Goal: Task Accomplishment & Management: Use online tool/utility

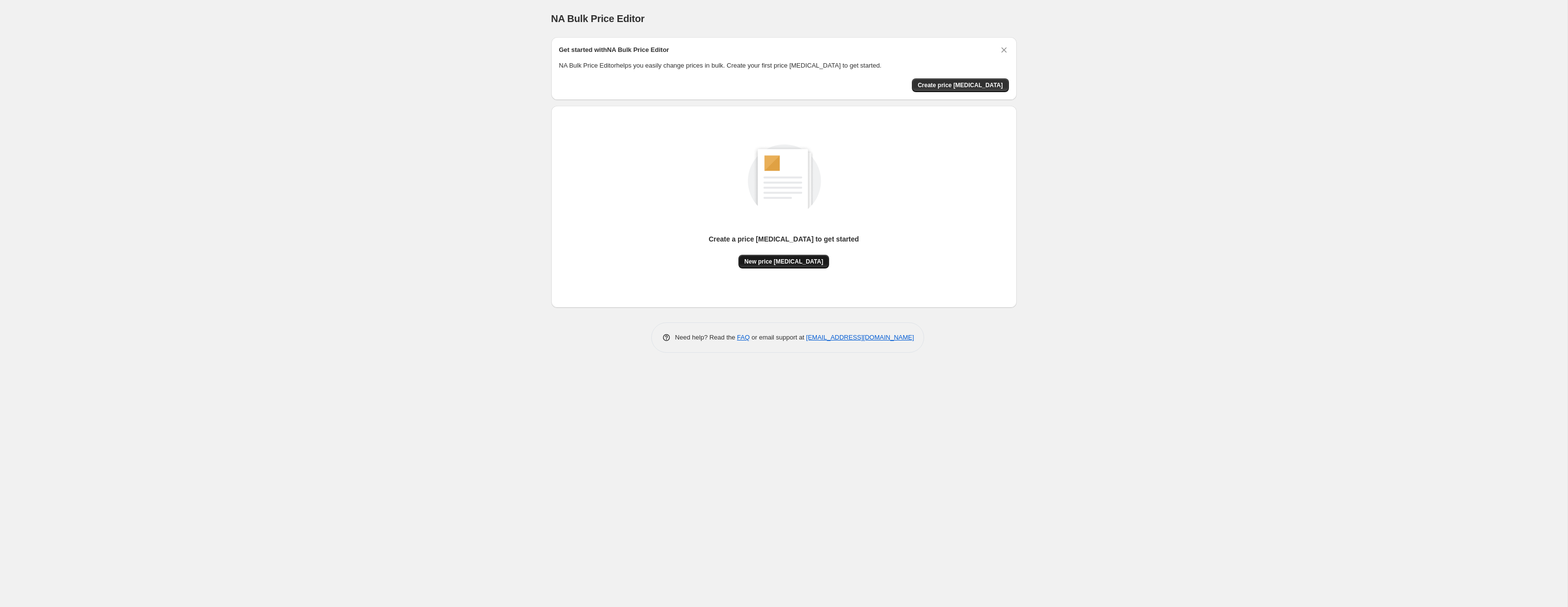
click at [771, 264] on span "New price [MEDICAL_DATA]" at bounding box center [784, 261] width 79 height 8
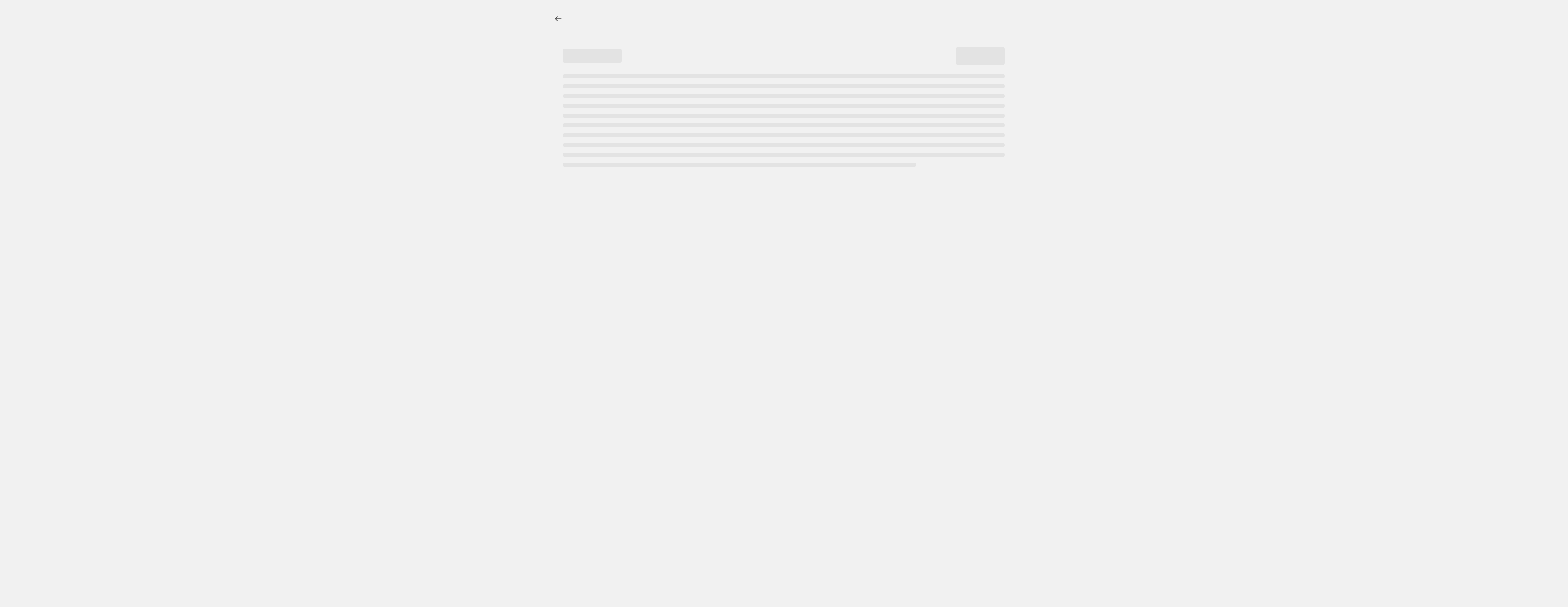
select select "percentage"
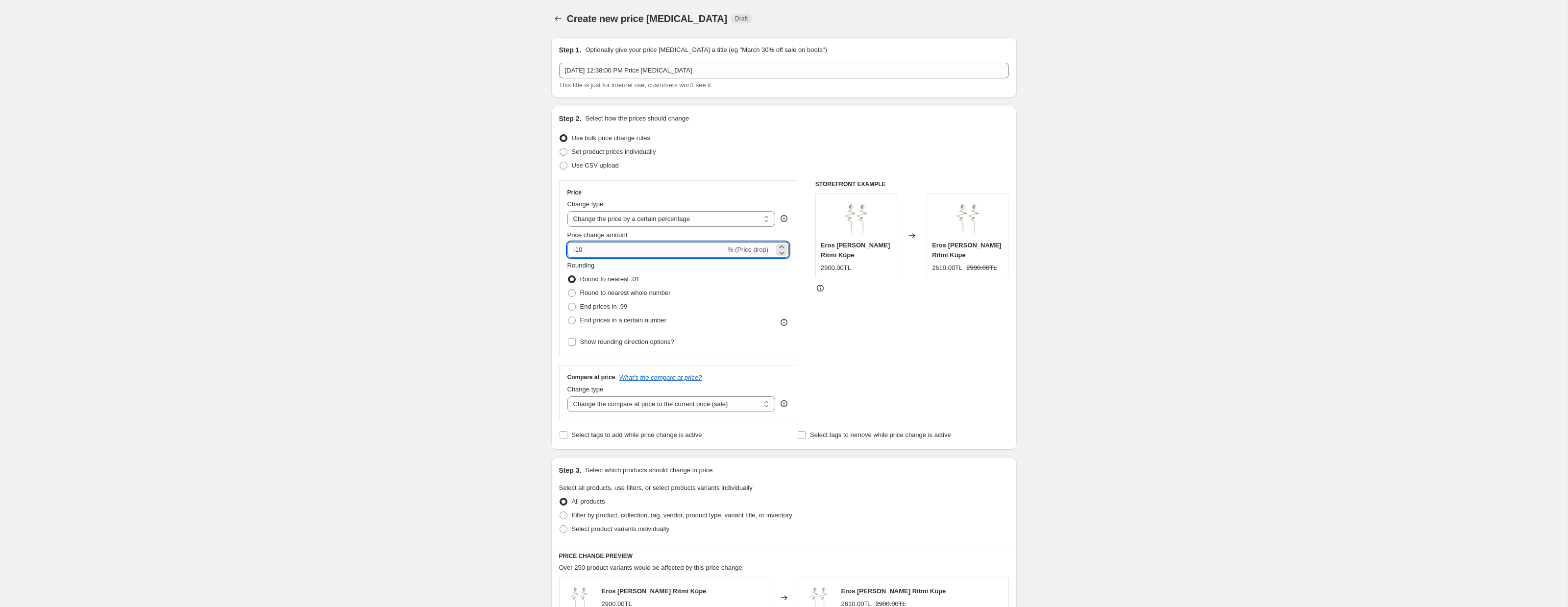
click at [651, 249] on input "-10" at bounding box center [646, 250] width 159 height 16
type input "-1"
type input "-20"
click at [915, 320] on div "STOREFRONT EXAMPLE Eros Kalp Ritmi Küpe 2900.00TL Changed to Eros Kalp Ritmi Kü…" at bounding box center [912, 300] width 194 height 240
click at [674, 221] on select "Change the price to a certain amount Change the price by a certain amount Chang…" at bounding box center [671, 219] width 209 height 16
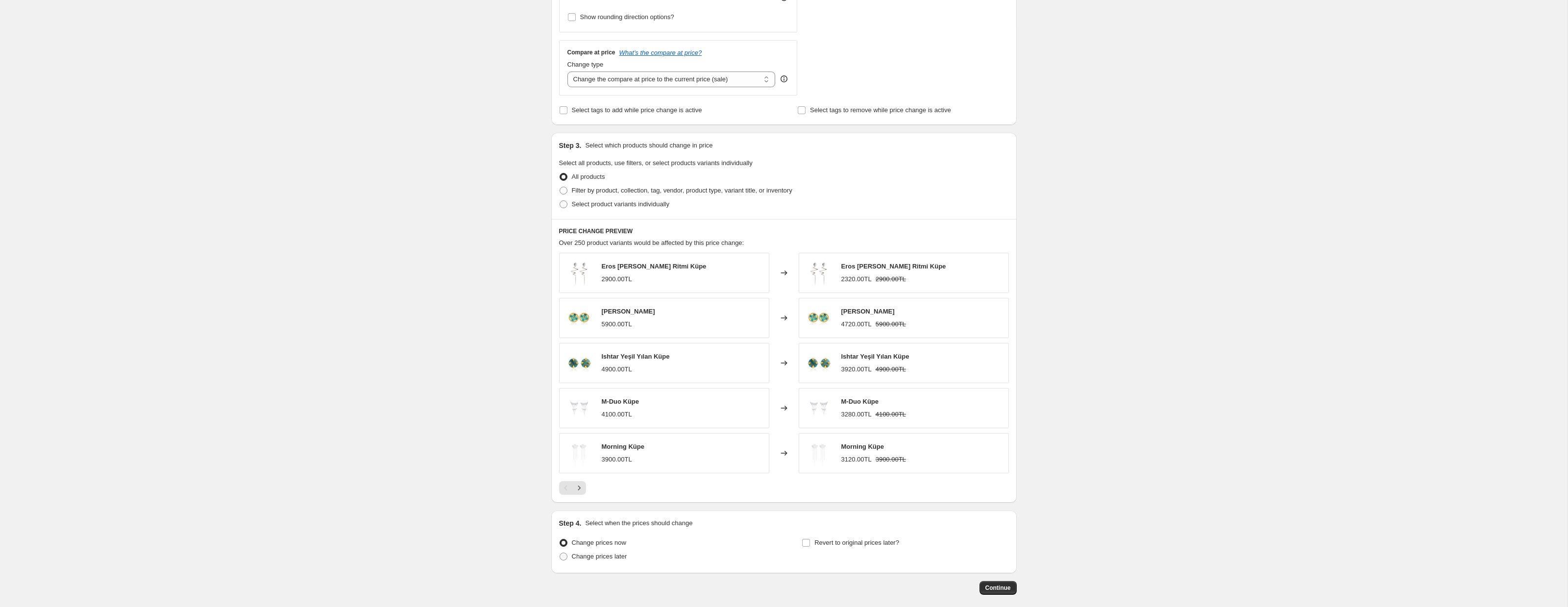
scroll to position [343, 0]
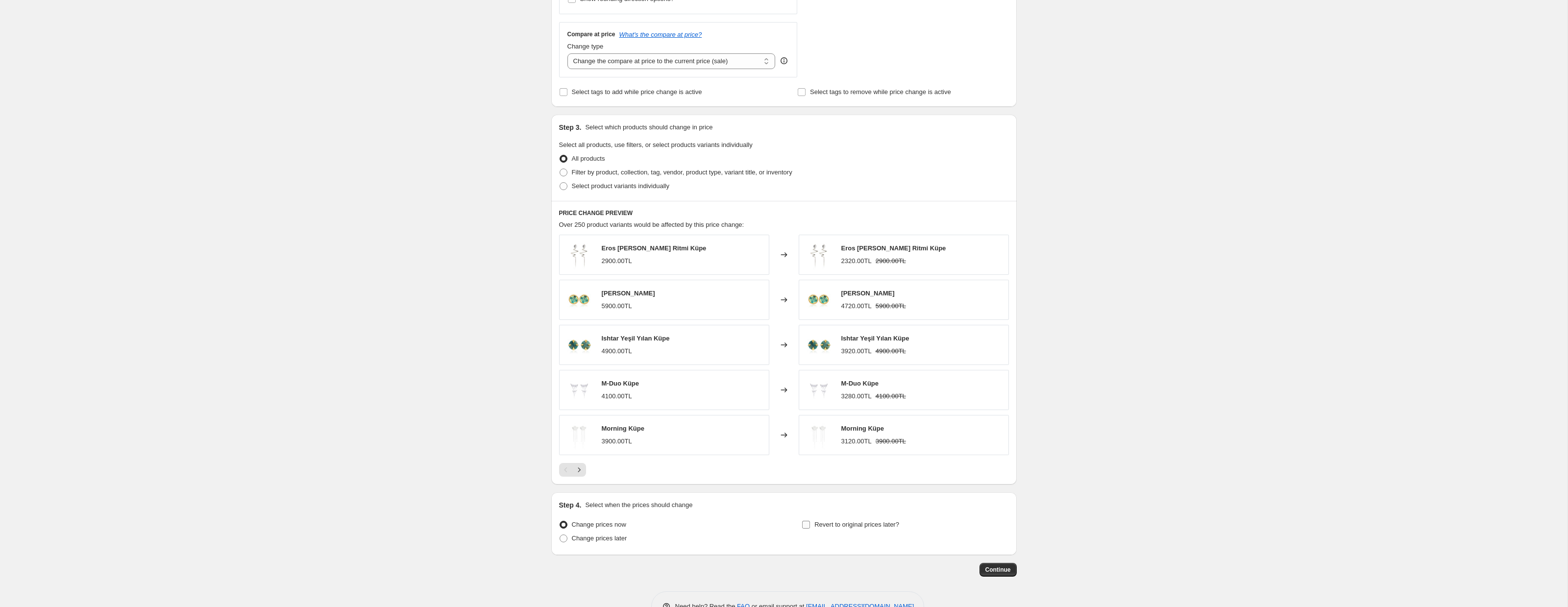
click at [806, 526] on input "Revert to original prices later?" at bounding box center [806, 524] width 8 height 8
checkbox input "true"
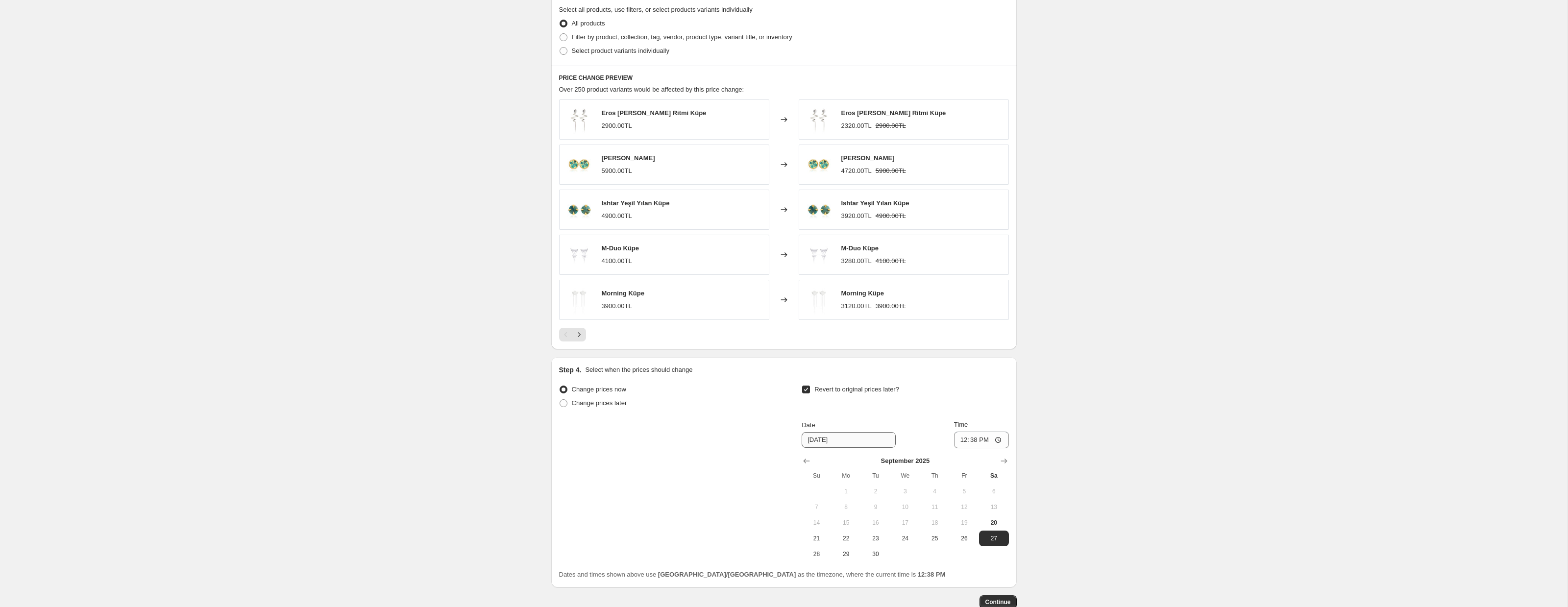
scroll to position [529, 0]
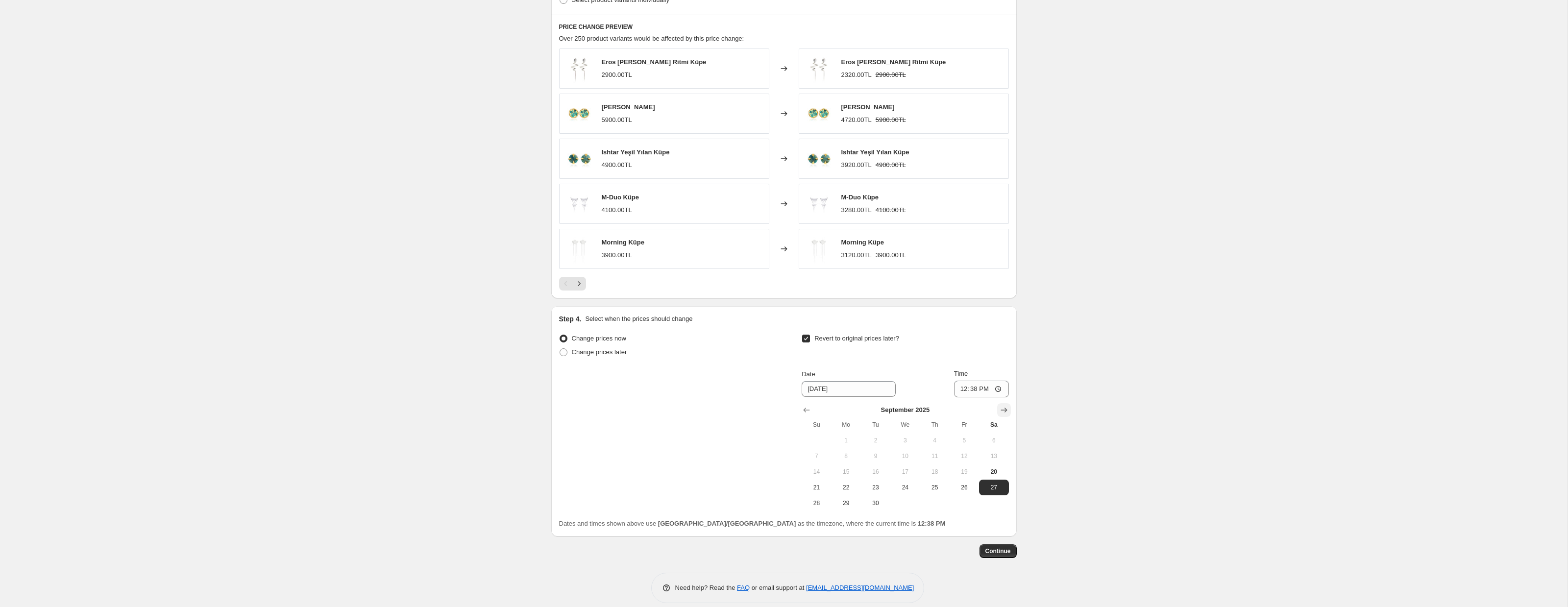
click at [1004, 407] on icon "Show next month, October 2025" at bounding box center [1004, 410] width 10 height 10
click at [913, 470] on span "15" at bounding box center [905, 471] width 21 height 8
click at [994, 550] on span "Continue" at bounding box center [999, 551] width 26 height 8
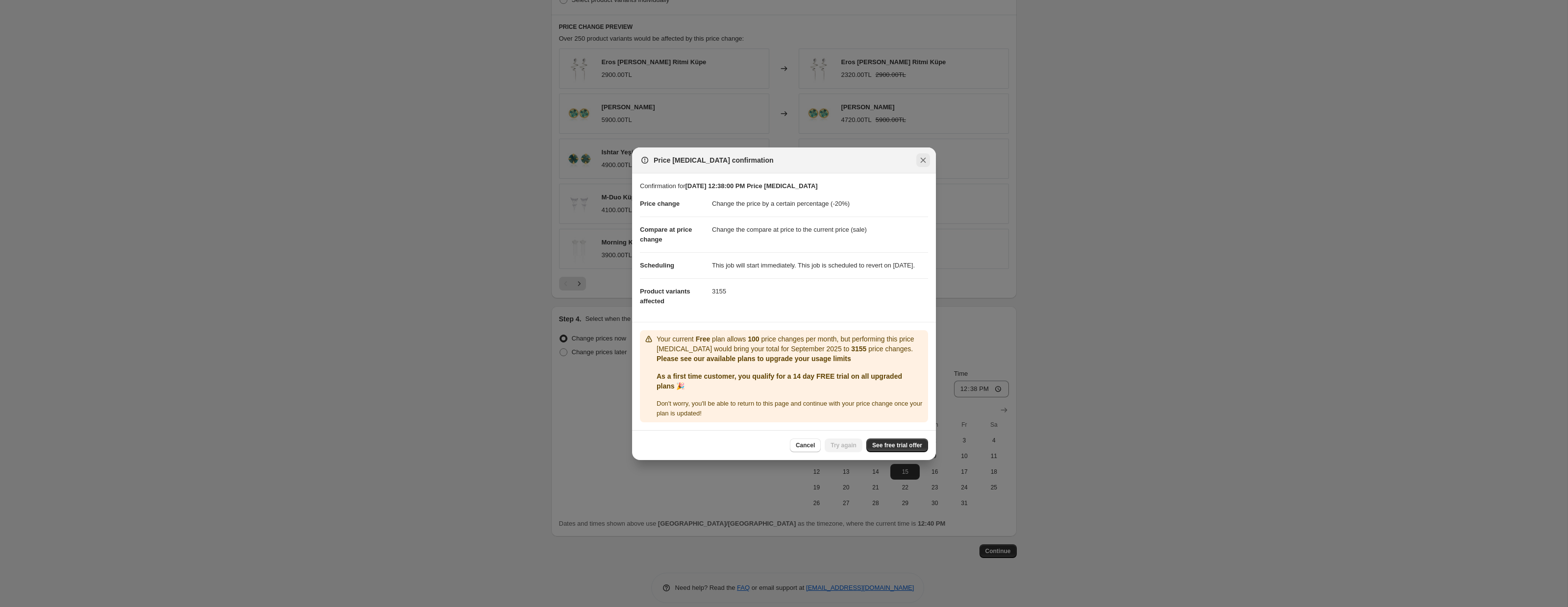
click at [917, 156] on button "Close" at bounding box center [923, 160] width 14 height 14
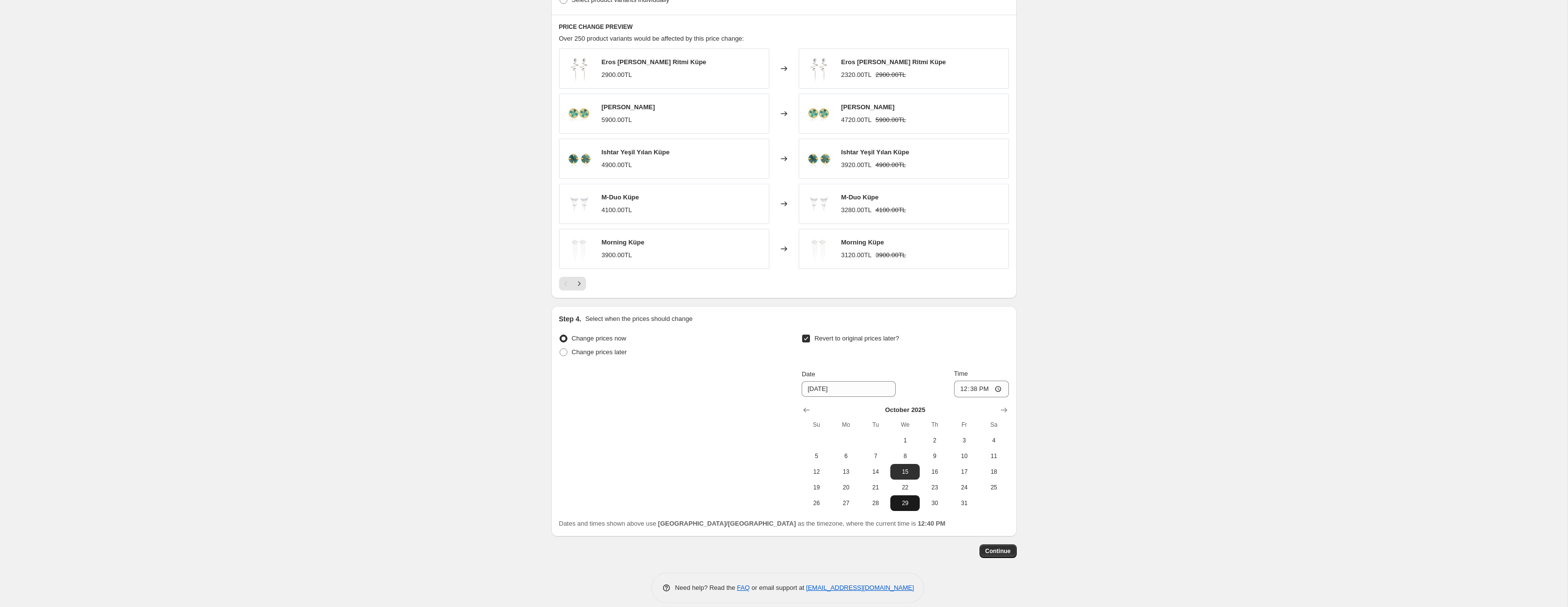
click at [903, 506] on span "29" at bounding box center [905, 503] width 21 height 8
type input "10/29/2025"
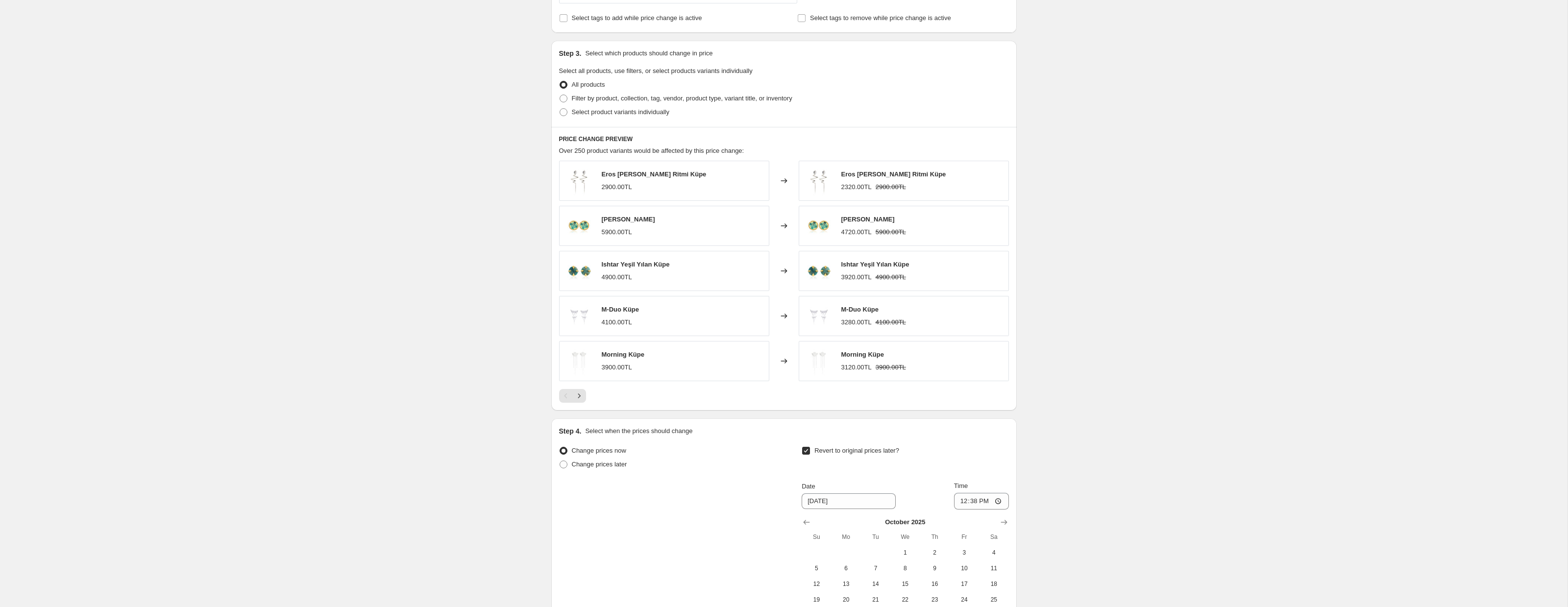
scroll to position [540, 0]
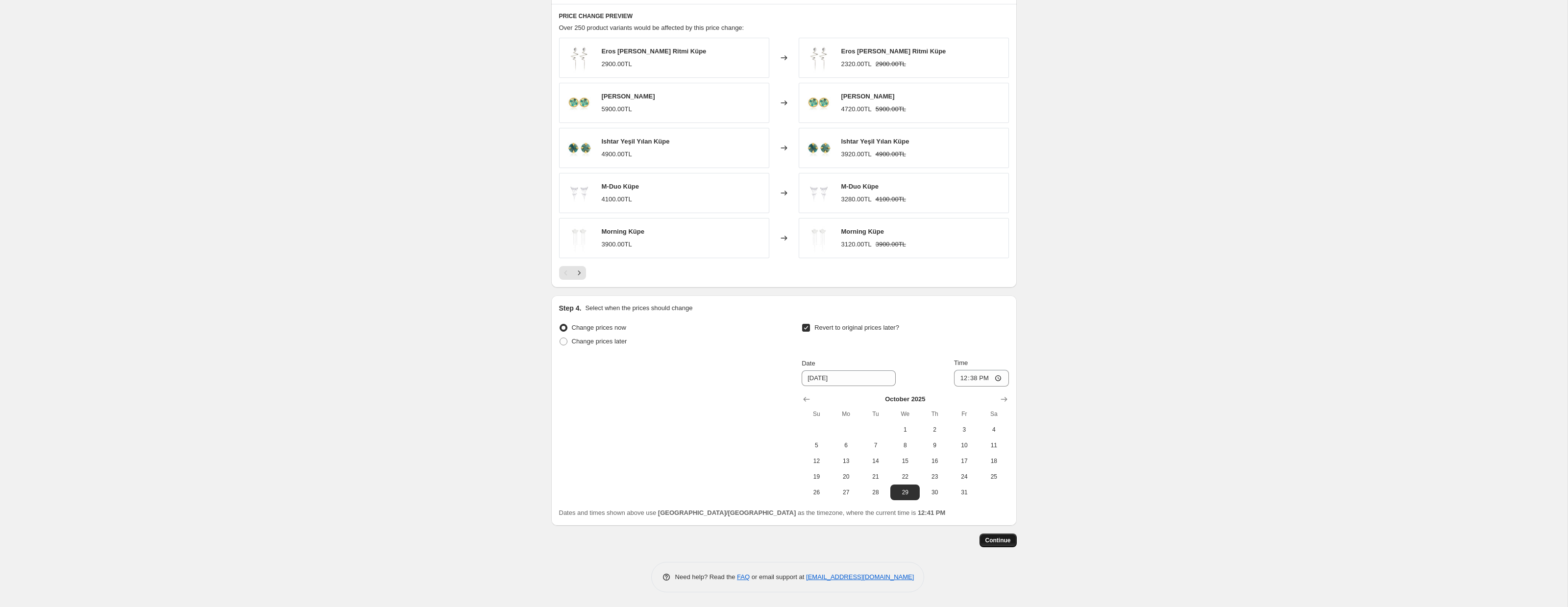
click at [995, 538] on span "Continue" at bounding box center [999, 540] width 26 height 8
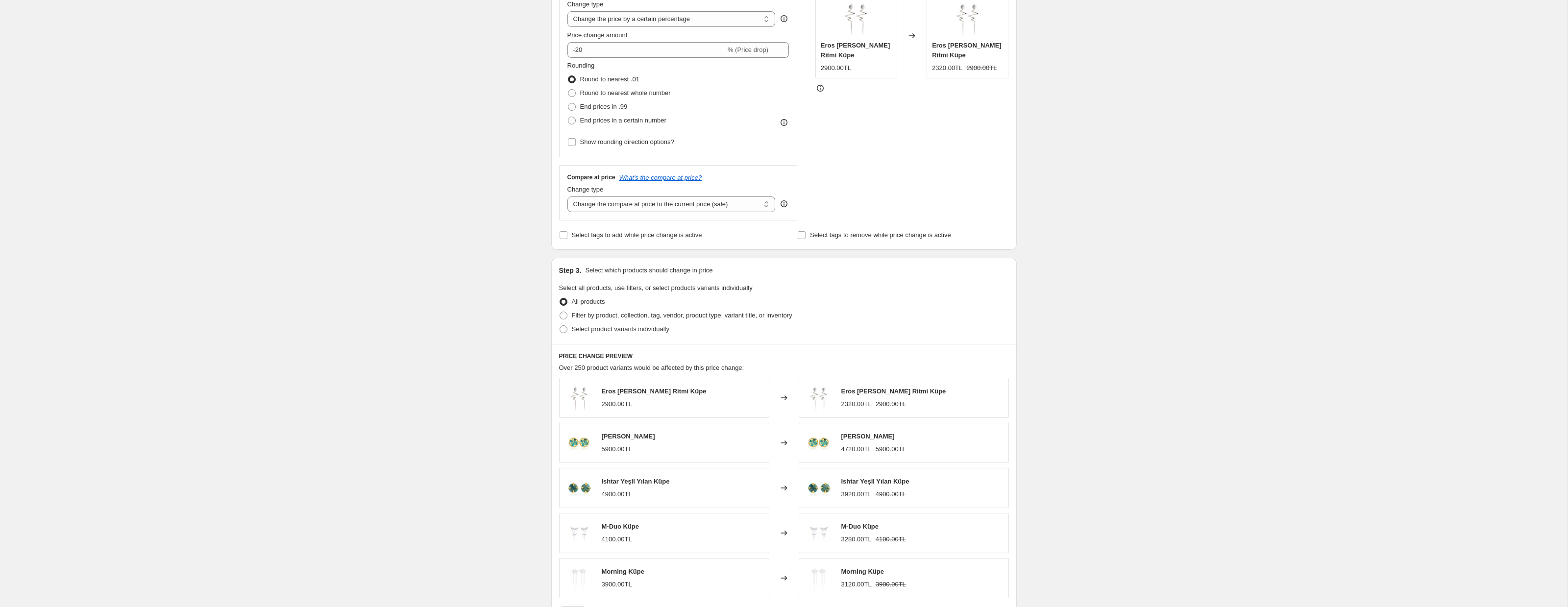
scroll to position [244, 0]
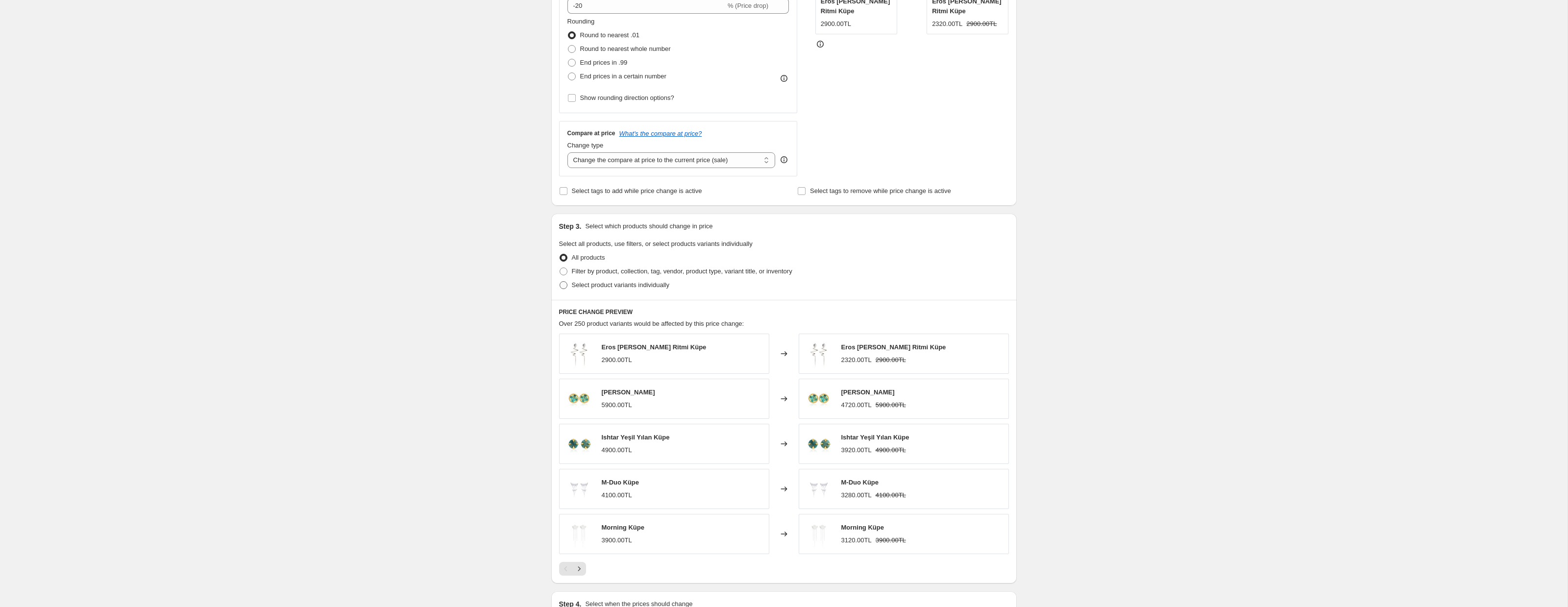
click at [563, 285] on span at bounding box center [563, 285] width 8 height 8
click at [560, 281] on input "Select product variants individually" at bounding box center [559, 281] width 1 height 1
radio input "true"
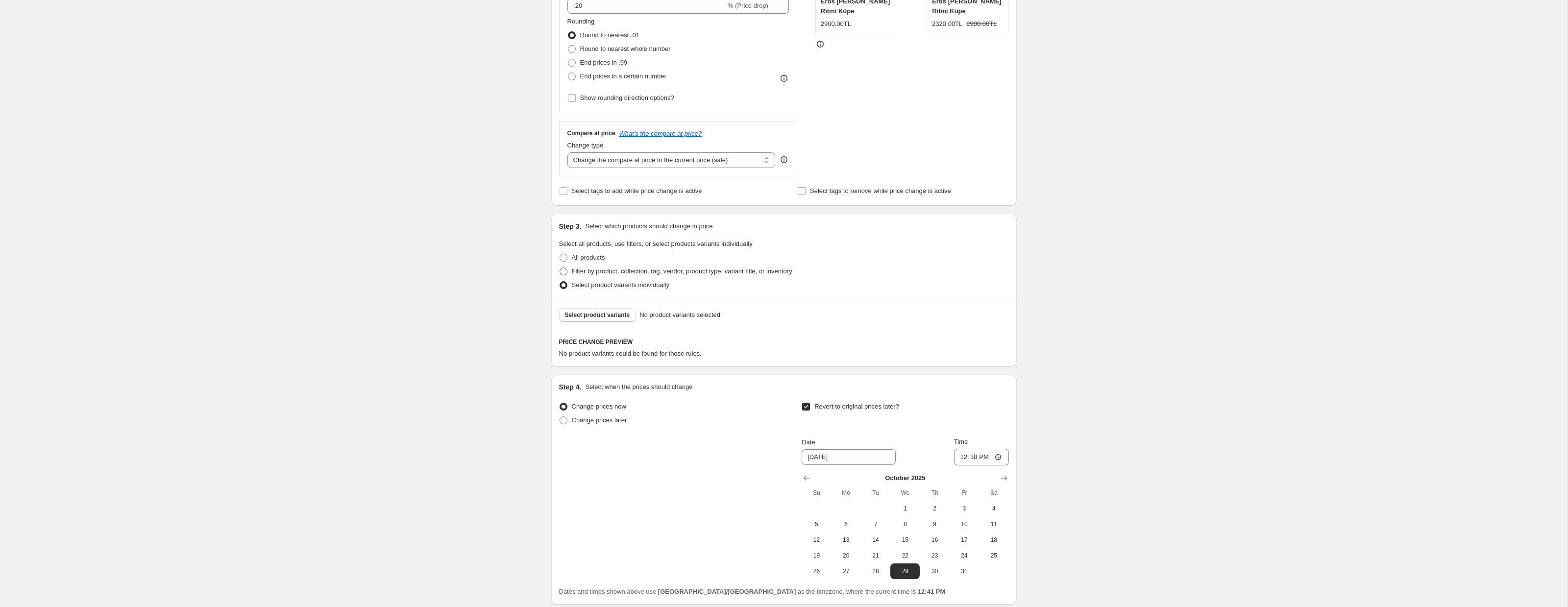
click at [563, 271] on span at bounding box center [563, 271] width 8 height 8
click at [560, 268] on input "Filter by product, collection, tag, vendor, product type, variant title, or inv…" at bounding box center [559, 268] width 1 height 1
radio input "true"
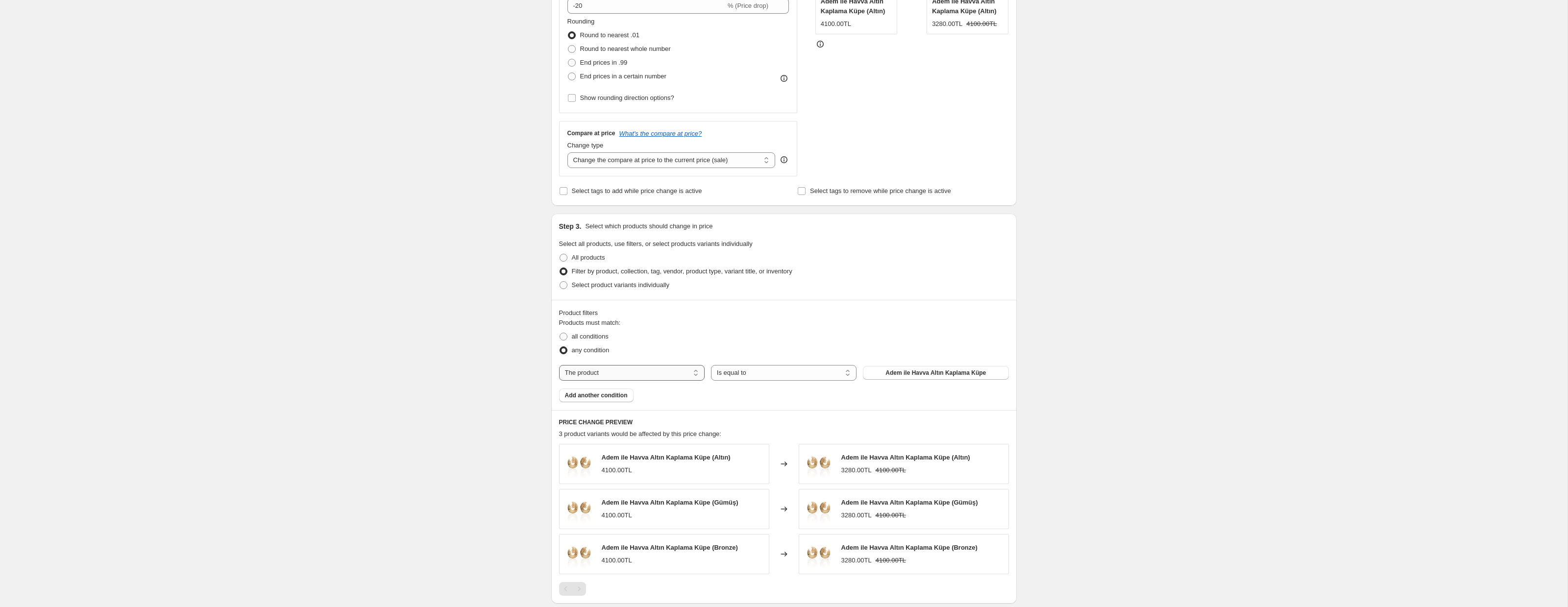
click at [685, 375] on select "The product The product's collection The product's tag The product's vendor The…" at bounding box center [632, 373] width 146 height 16
select select "product_status"
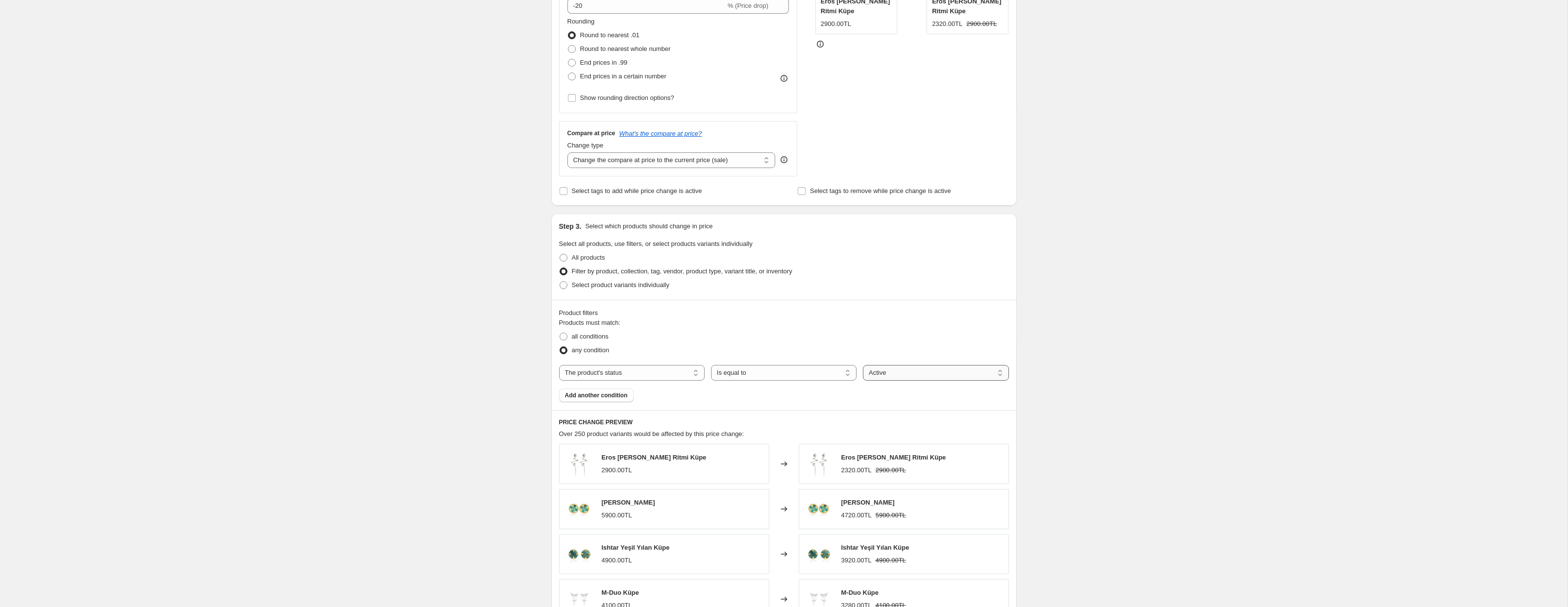
click at [899, 372] on select "Active Draft Archived" at bounding box center [936, 373] width 146 height 16
click at [863, 365] on select "Active Draft Archived" at bounding box center [936, 373] width 146 height 16
click at [841, 333] on div "all conditions" at bounding box center [784, 336] width 450 height 14
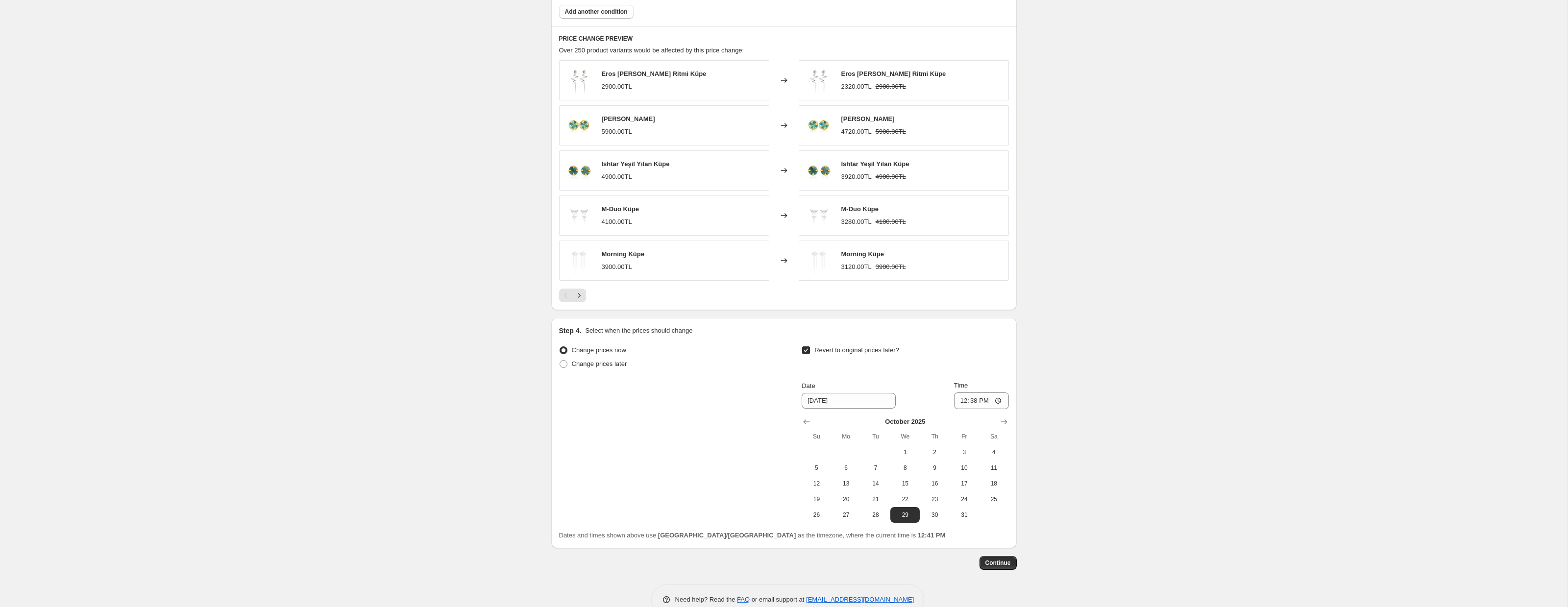
scroll to position [650, 0]
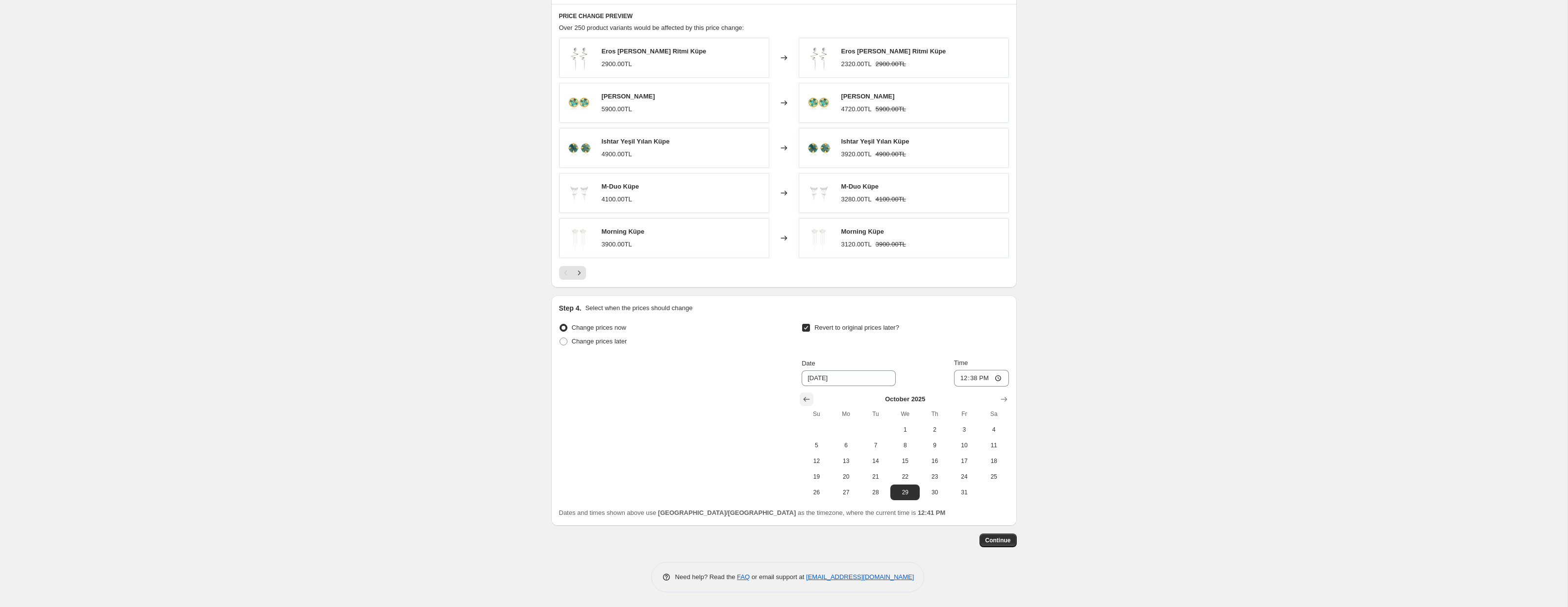
click at [806, 398] on icon "Show previous month, September 2025" at bounding box center [807, 399] width 10 height 10
click at [847, 492] on span "29" at bounding box center [847, 492] width 21 height 8
type input "[DATE]"
click at [999, 541] on span "Continue" at bounding box center [999, 540] width 26 height 8
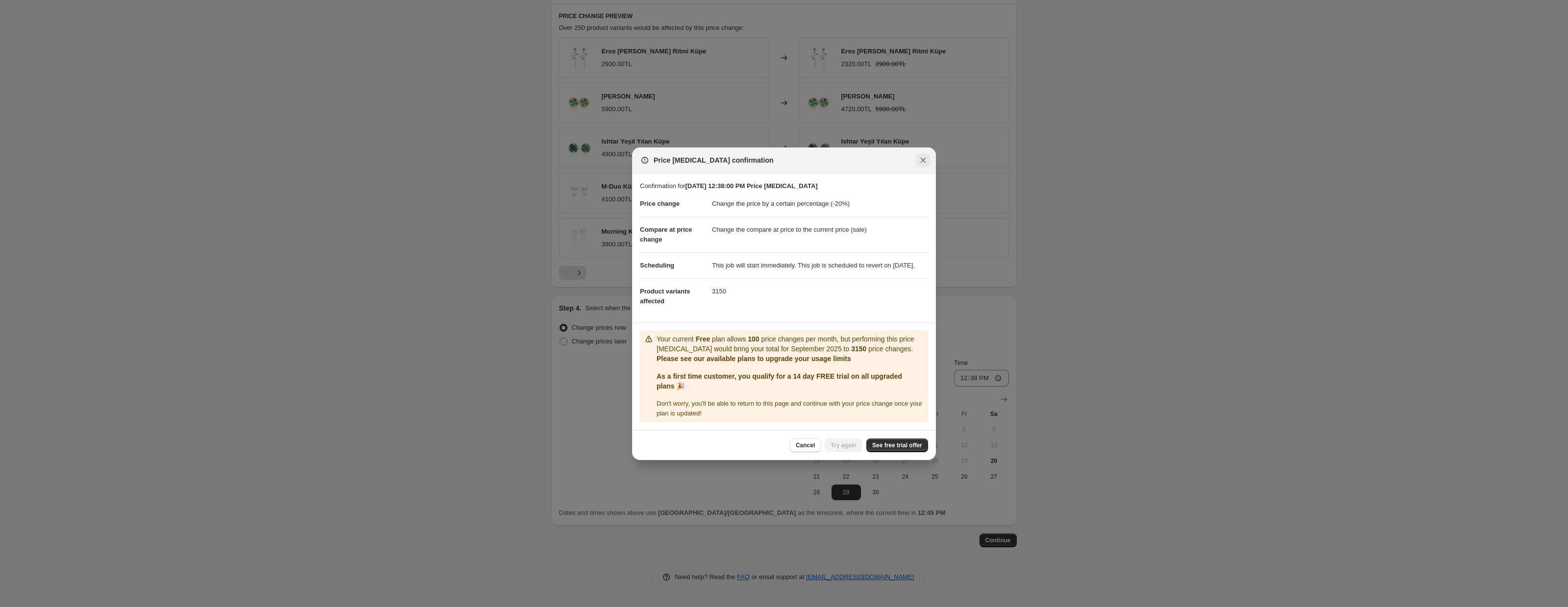
click at [919, 158] on icon "Close" at bounding box center [924, 160] width 10 height 10
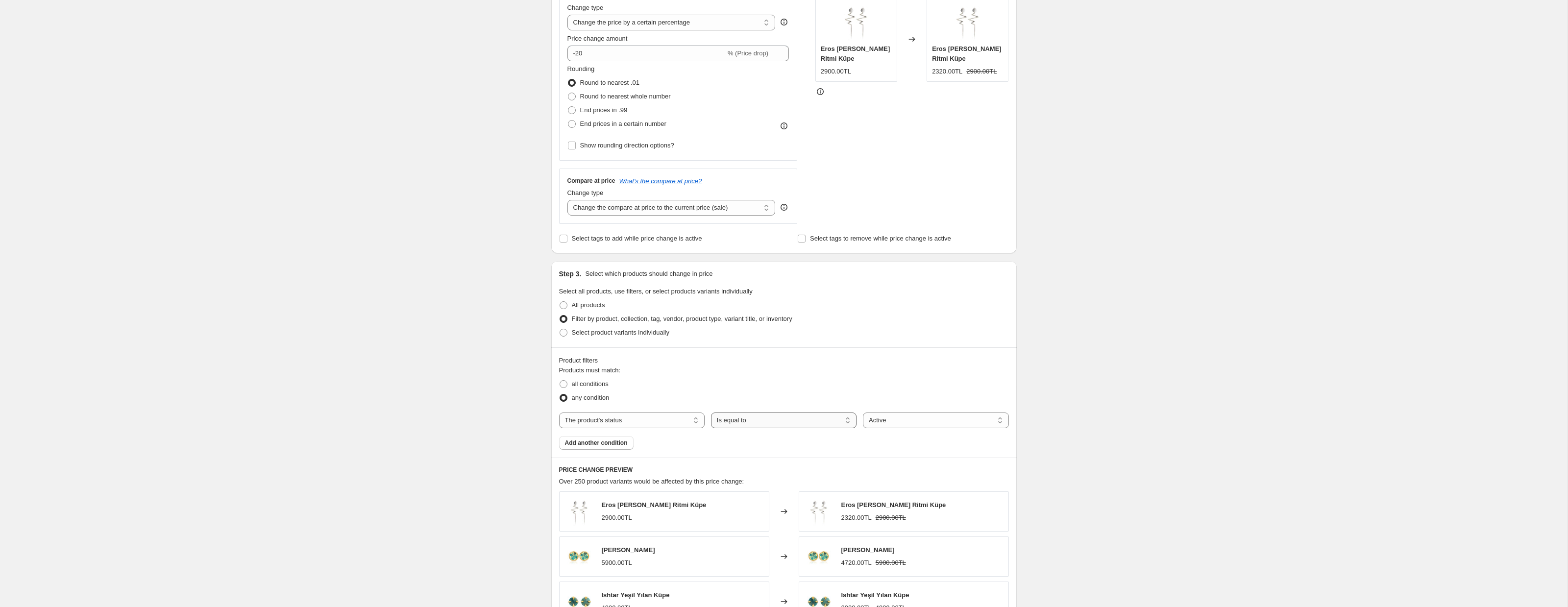
scroll to position [0, 0]
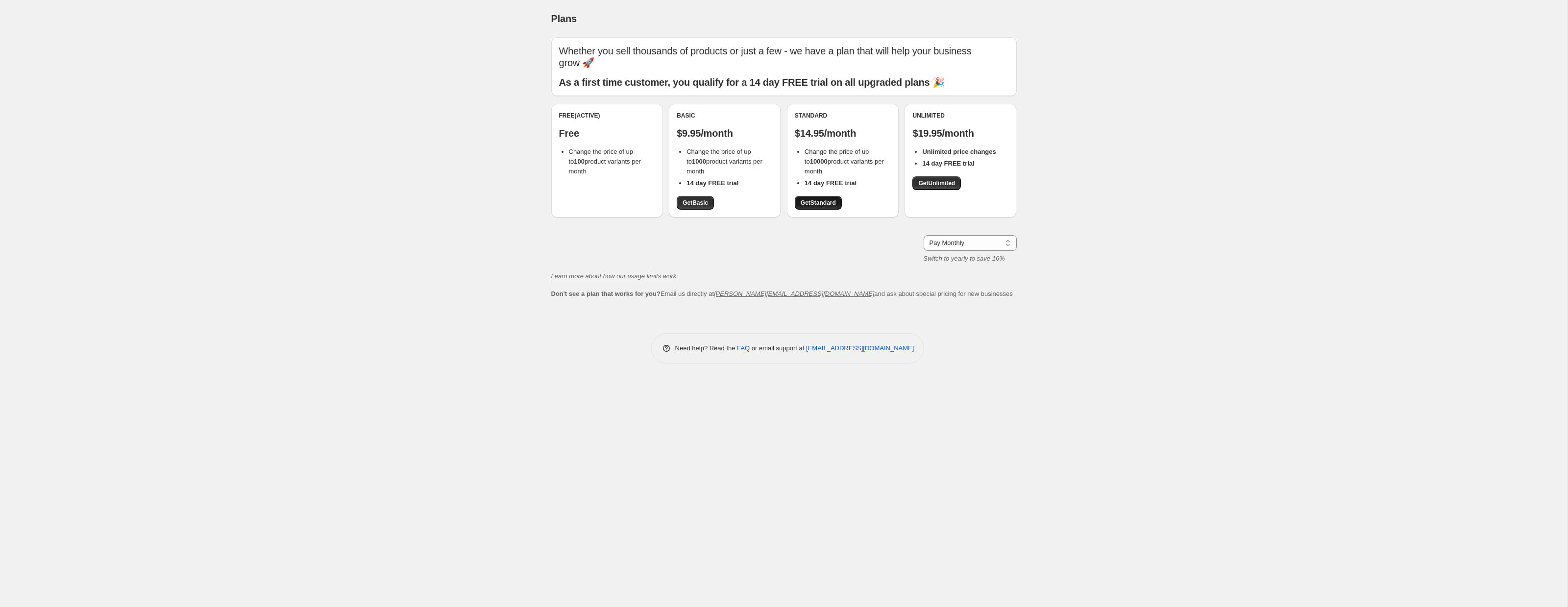
click at [830, 199] on span "Get Standard" at bounding box center [818, 203] width 35 height 8
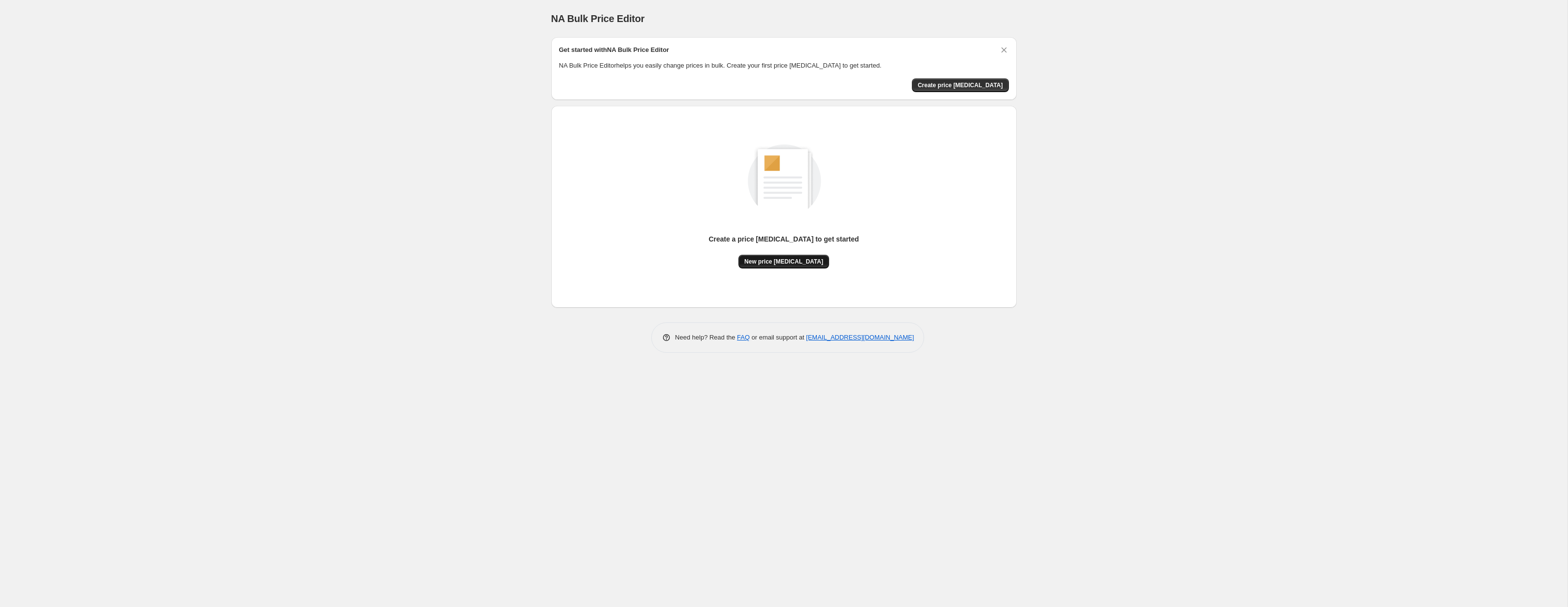
click at [782, 264] on span "New price [MEDICAL_DATA]" at bounding box center [784, 261] width 79 height 8
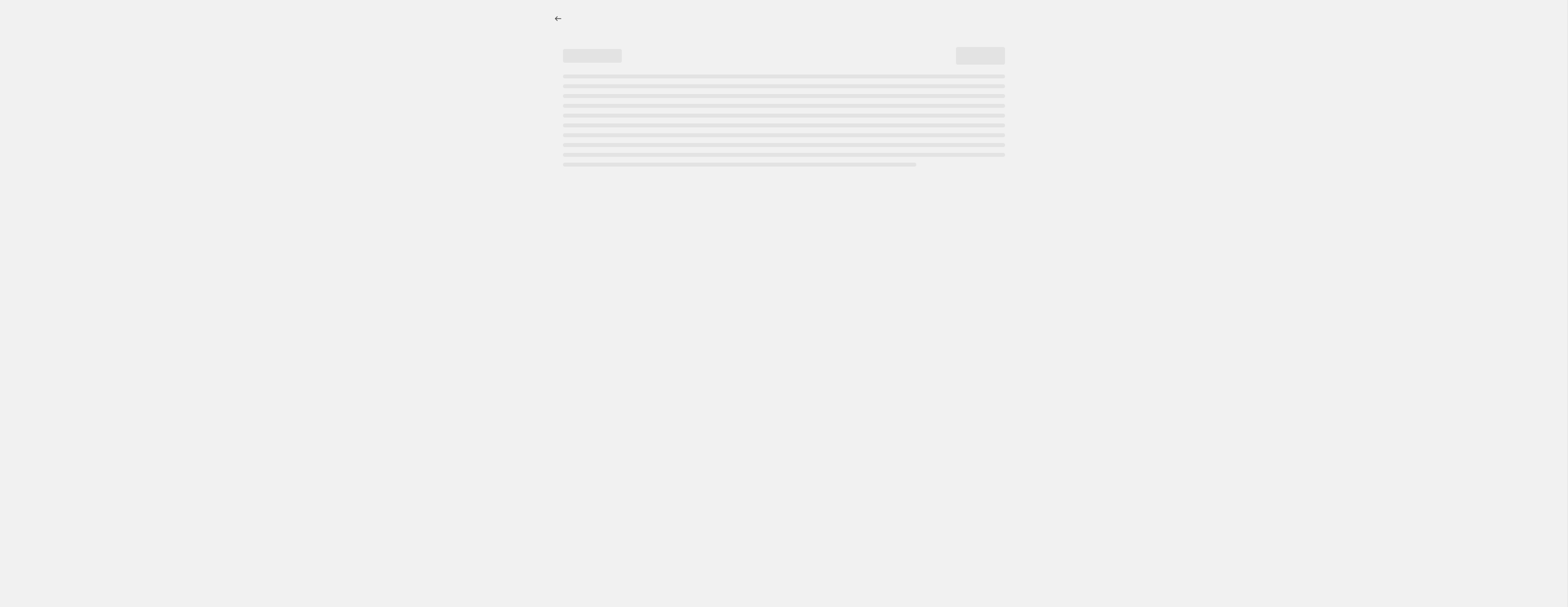
select select "percentage"
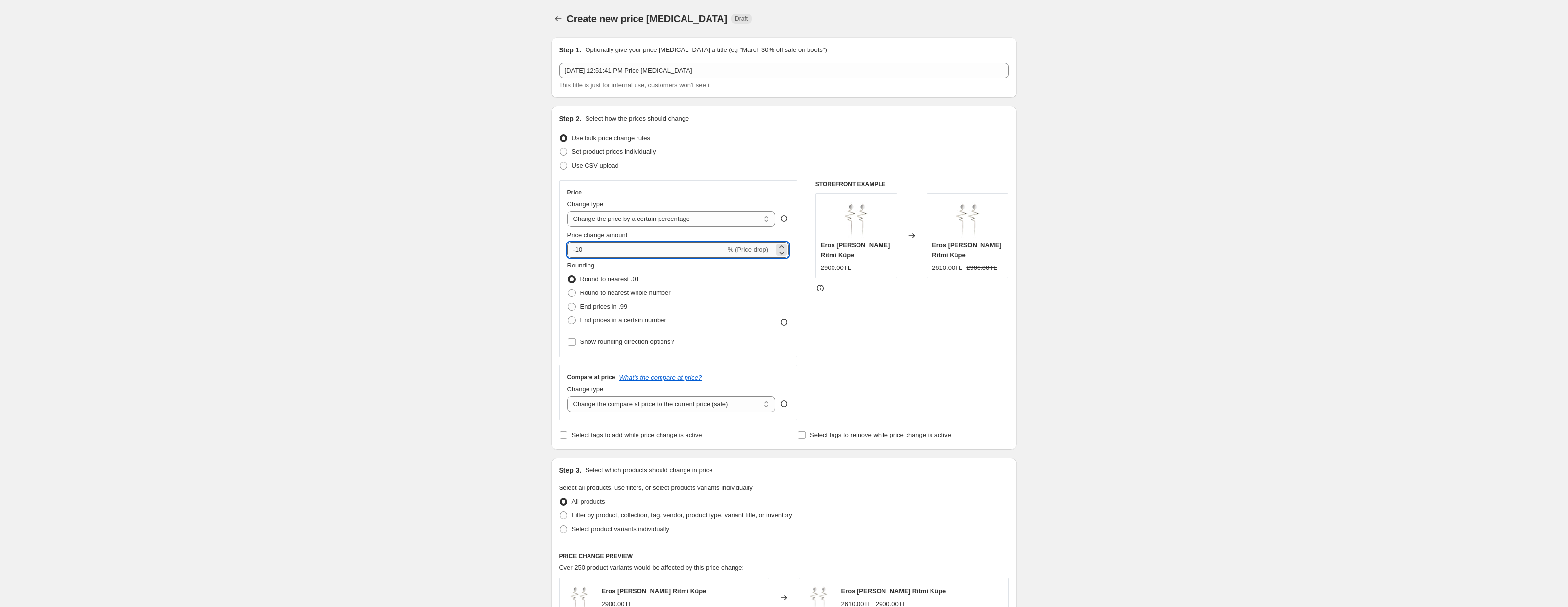
click at [607, 251] on input "-10" at bounding box center [646, 250] width 159 height 16
type input "-1"
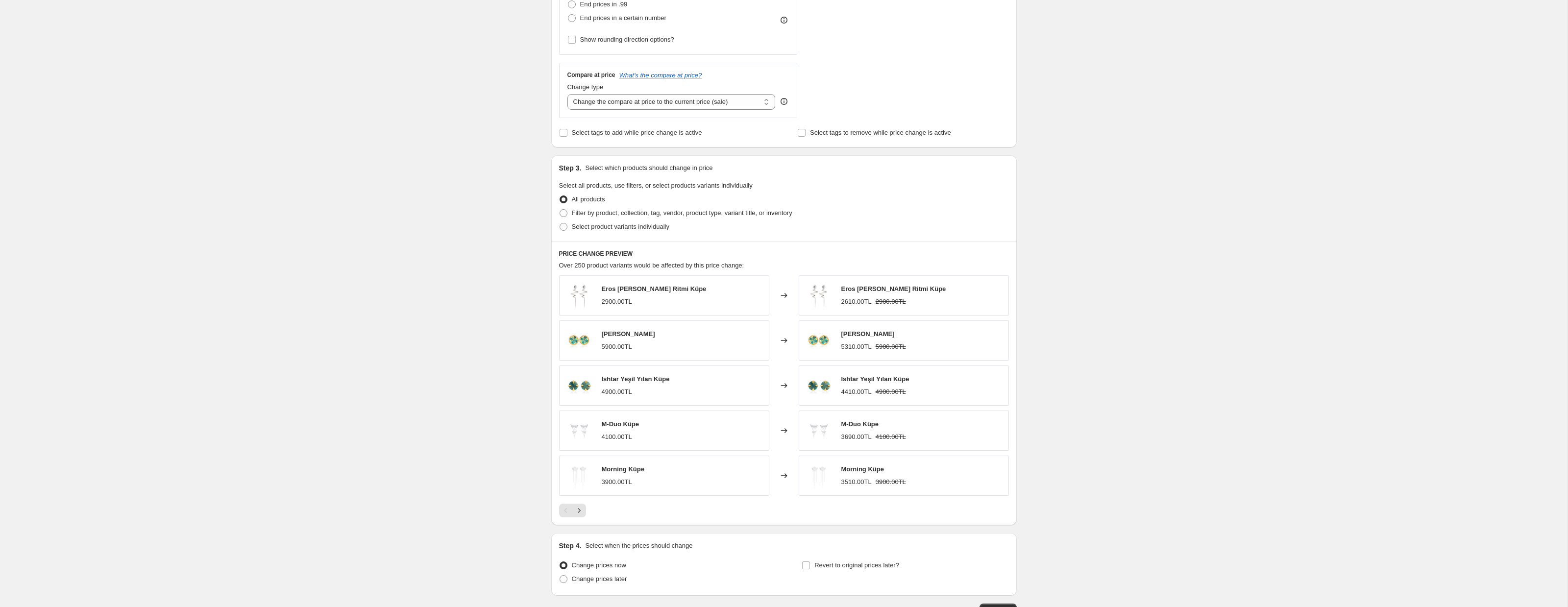
scroll to position [372, 0]
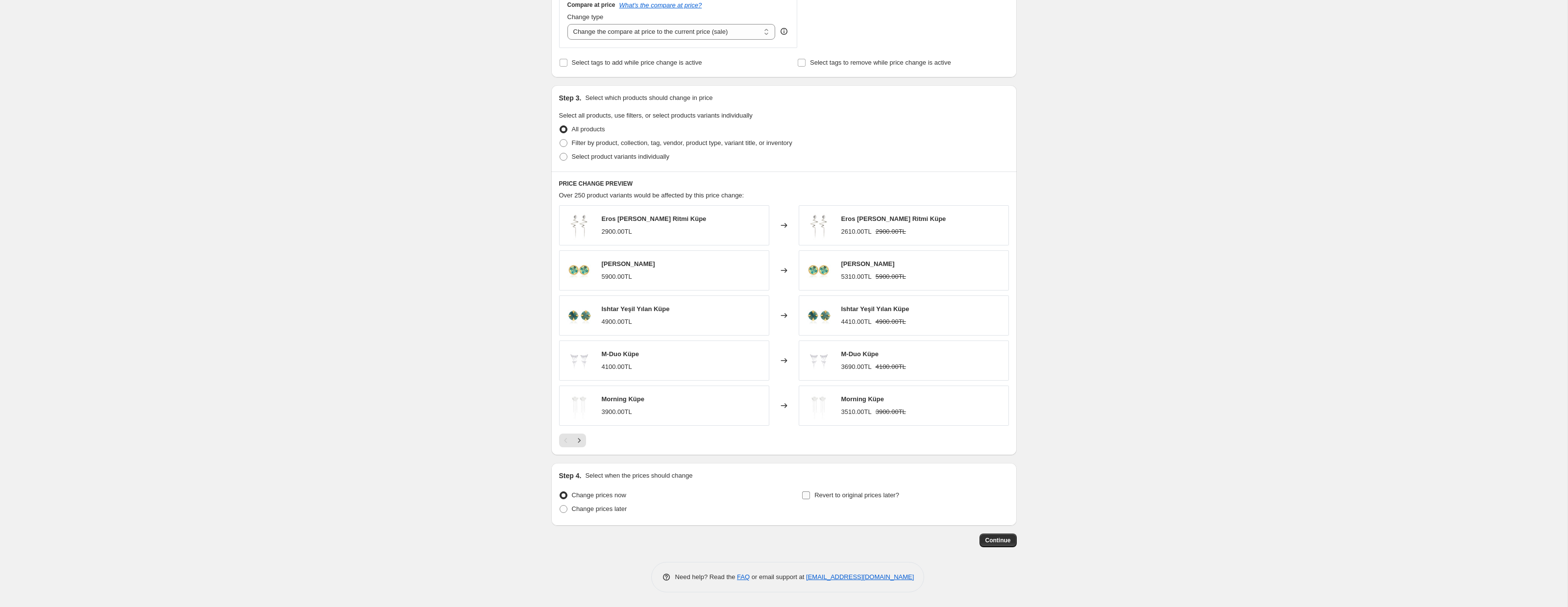
type input "-20"
click at [809, 493] on input "Revert to original prices later?" at bounding box center [806, 495] width 8 height 8
checkbox input "true"
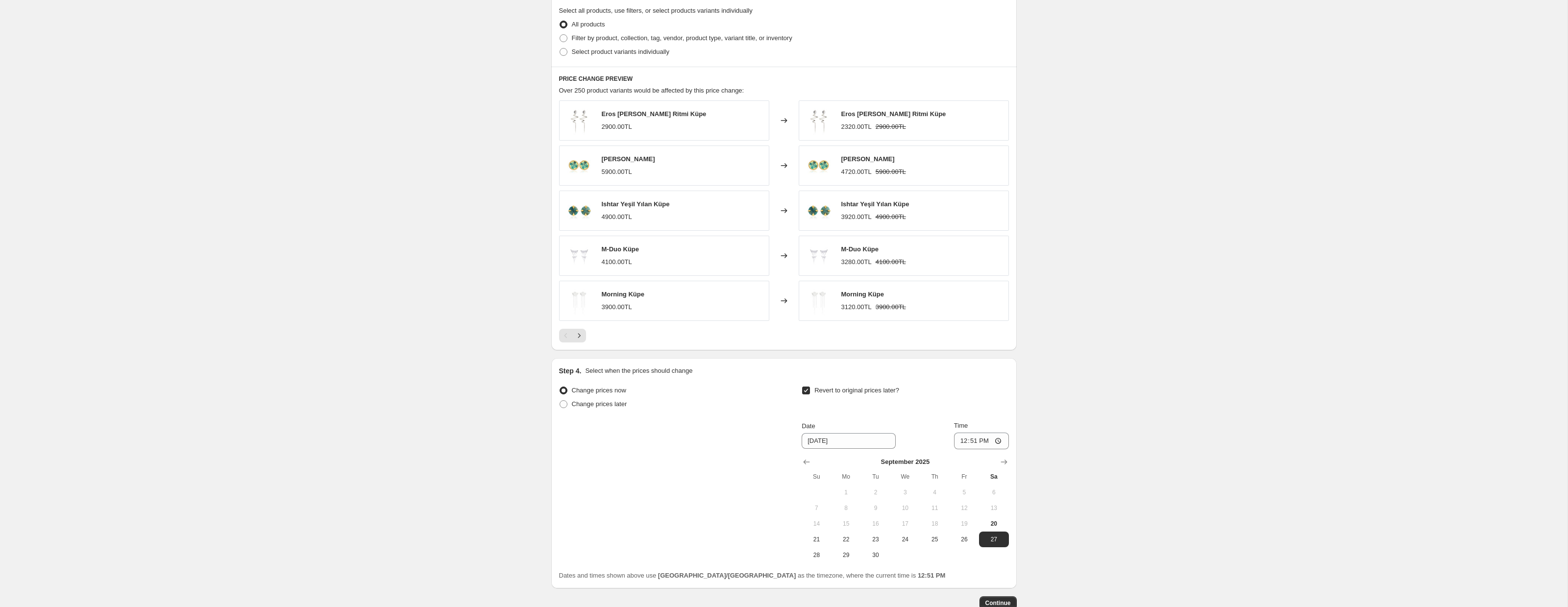
scroll to position [540, 0]
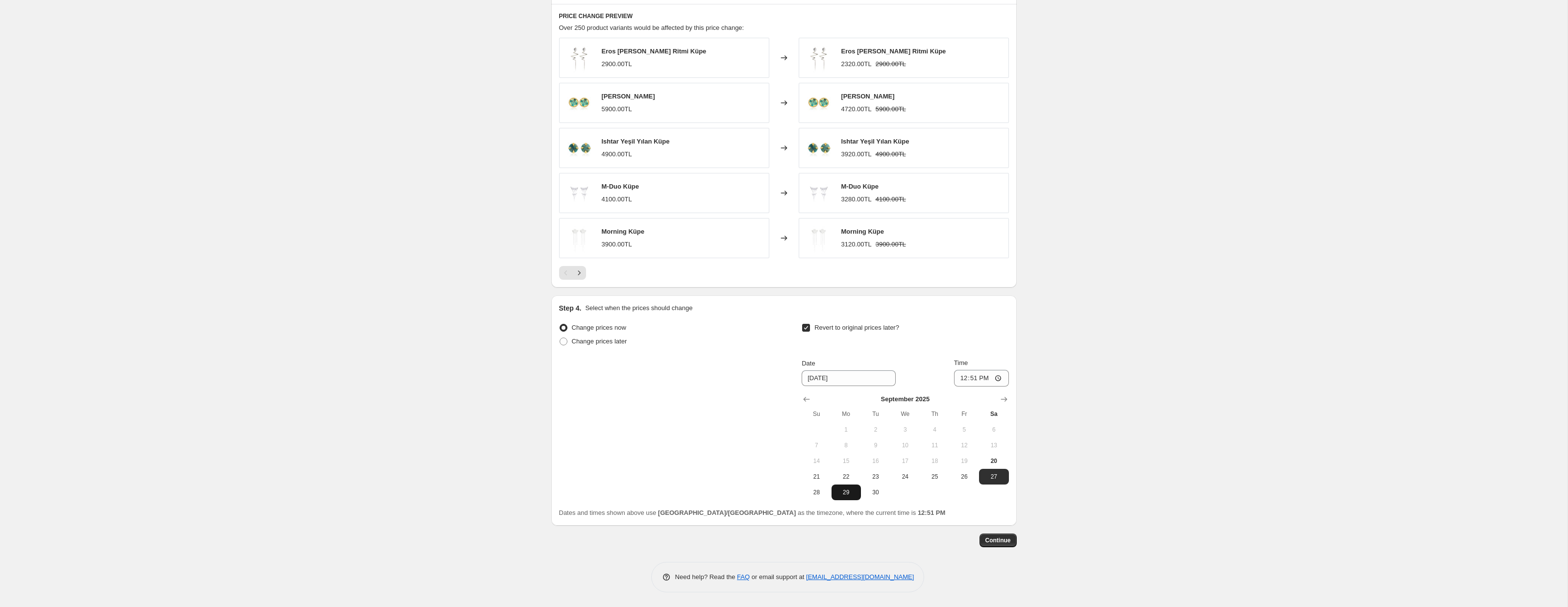
click at [844, 495] on span "29" at bounding box center [847, 492] width 21 height 8
type input "[DATE]"
click at [998, 538] on span "Continue" at bounding box center [999, 540] width 26 height 8
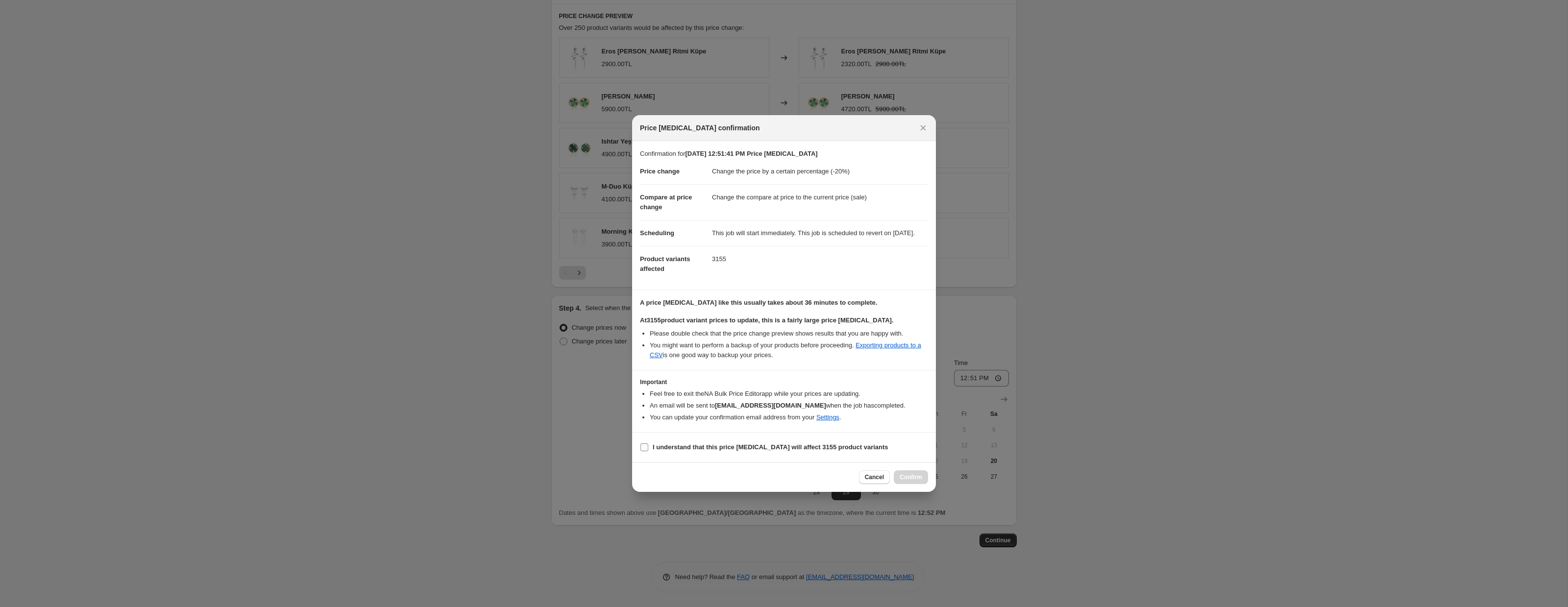
click at [642, 451] on input "I understand that this price [MEDICAL_DATA] will affect 3155 product variants" at bounding box center [644, 447] width 8 height 8
checkbox input "true"
click at [904, 476] on button "Confirm" at bounding box center [911, 477] width 34 height 14
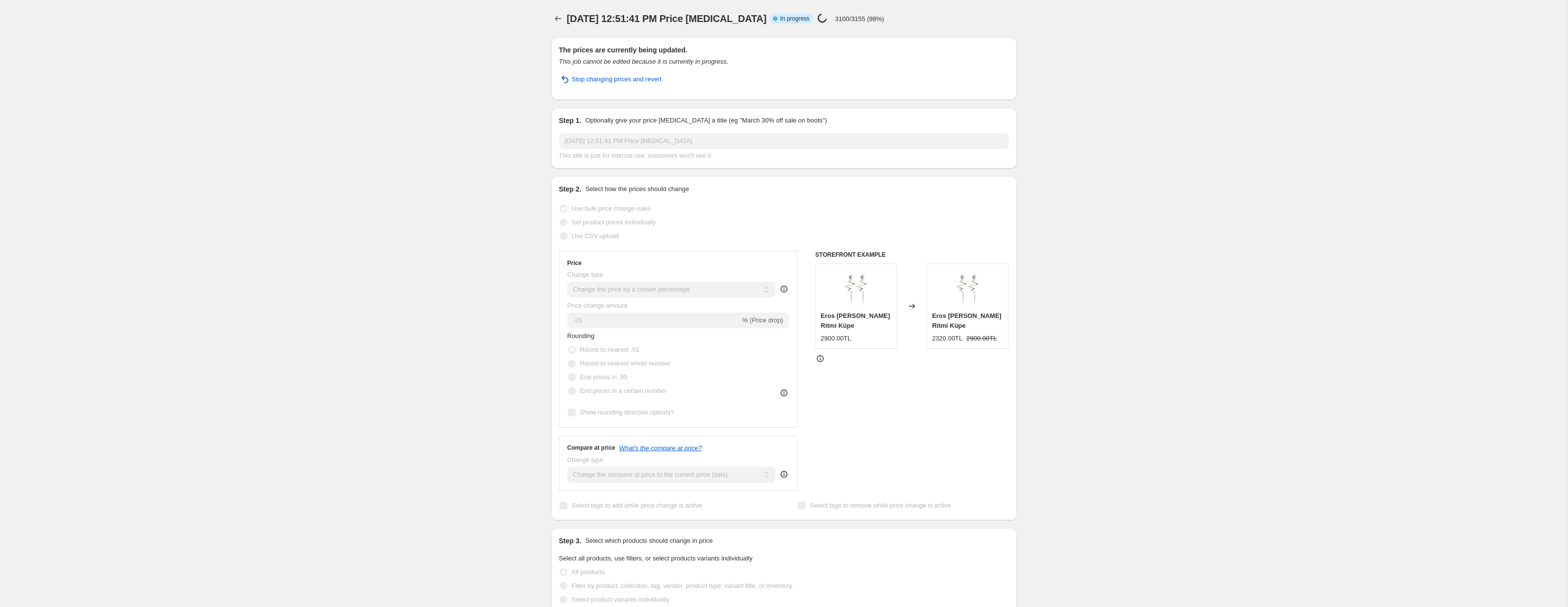
select select "percentage"
